Goal: Information Seeking & Learning: Learn about a topic

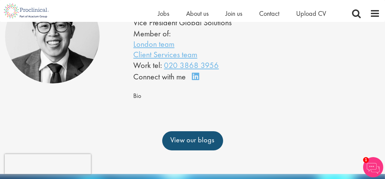
scroll to position [80, 0]
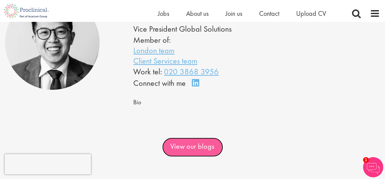
click at [193, 157] on link "View our blogs" at bounding box center [192, 147] width 61 height 19
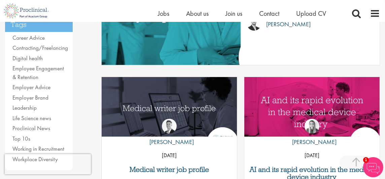
scroll to position [175, 0]
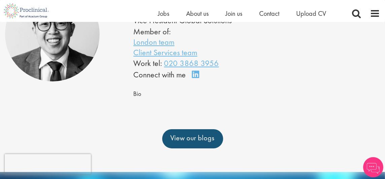
scroll to position [80, 0]
